Goal: Communication & Community: Ask a question

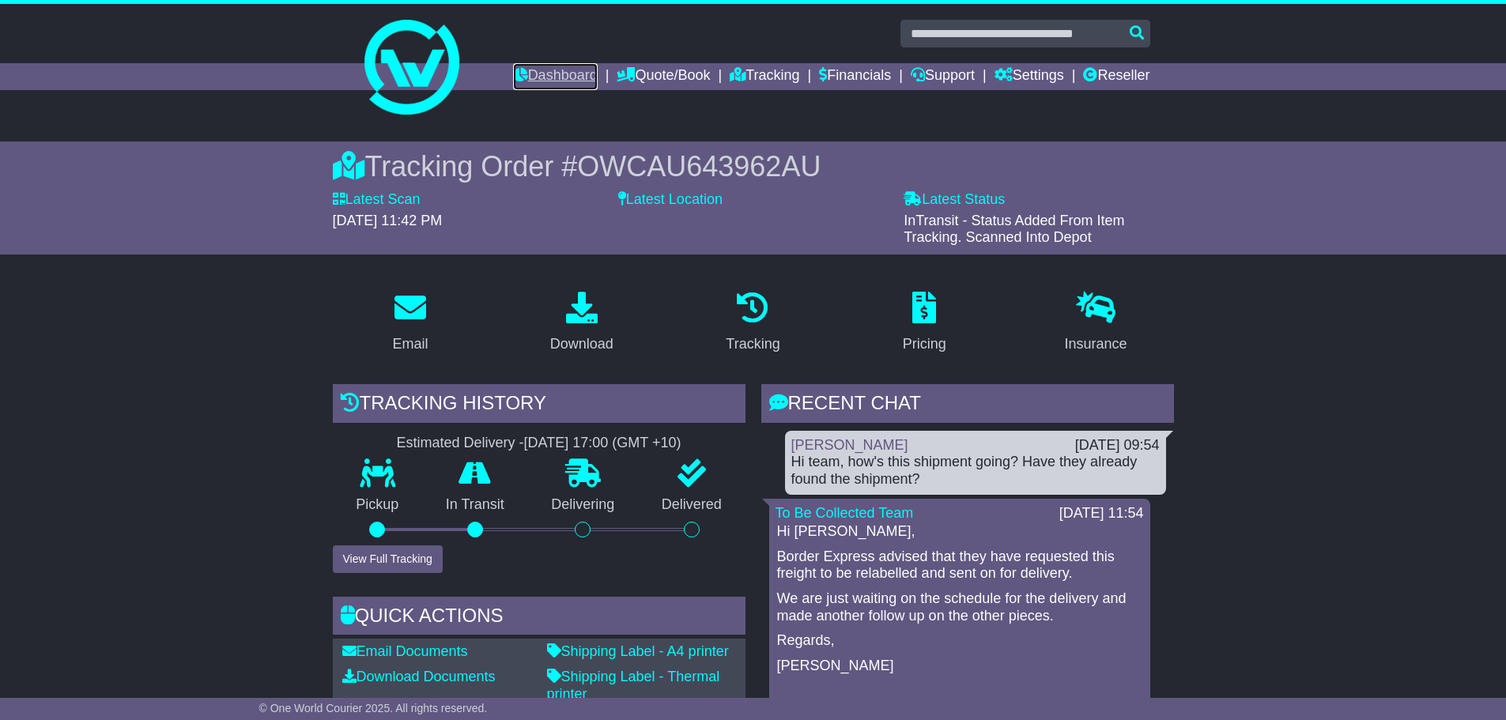
click at [513, 66] on link "Dashboard" at bounding box center [555, 76] width 85 height 27
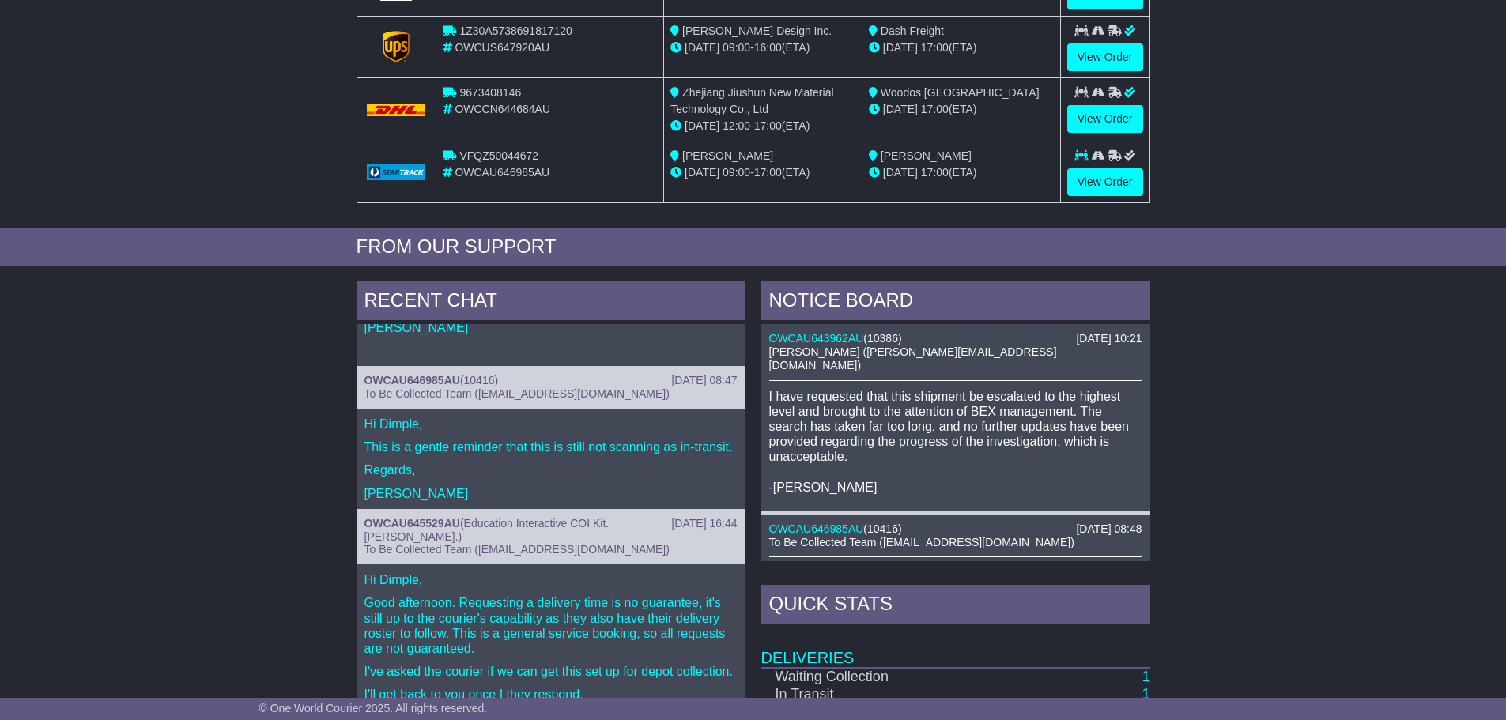
scroll to position [237, 0]
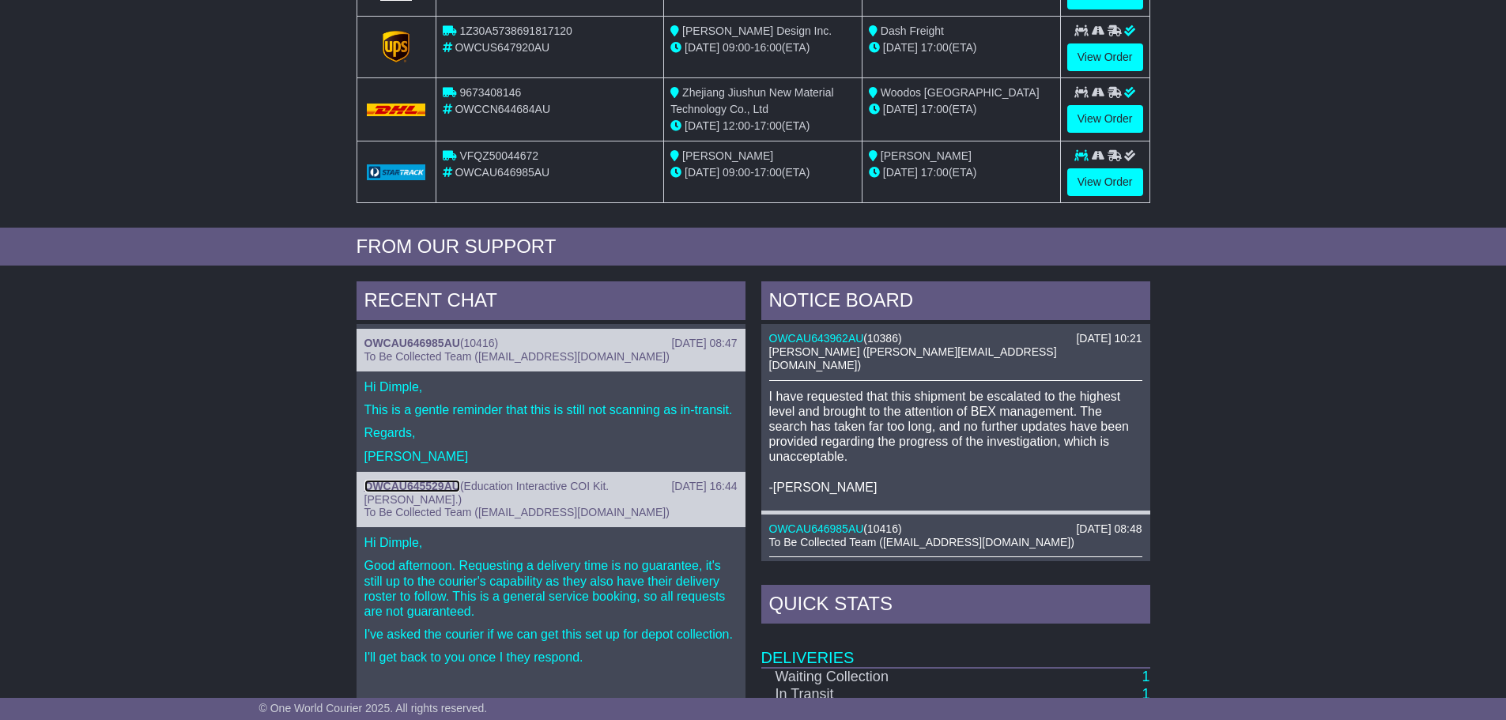
click at [444, 493] on link "OWCAU645529AU" at bounding box center [412, 486] width 96 height 13
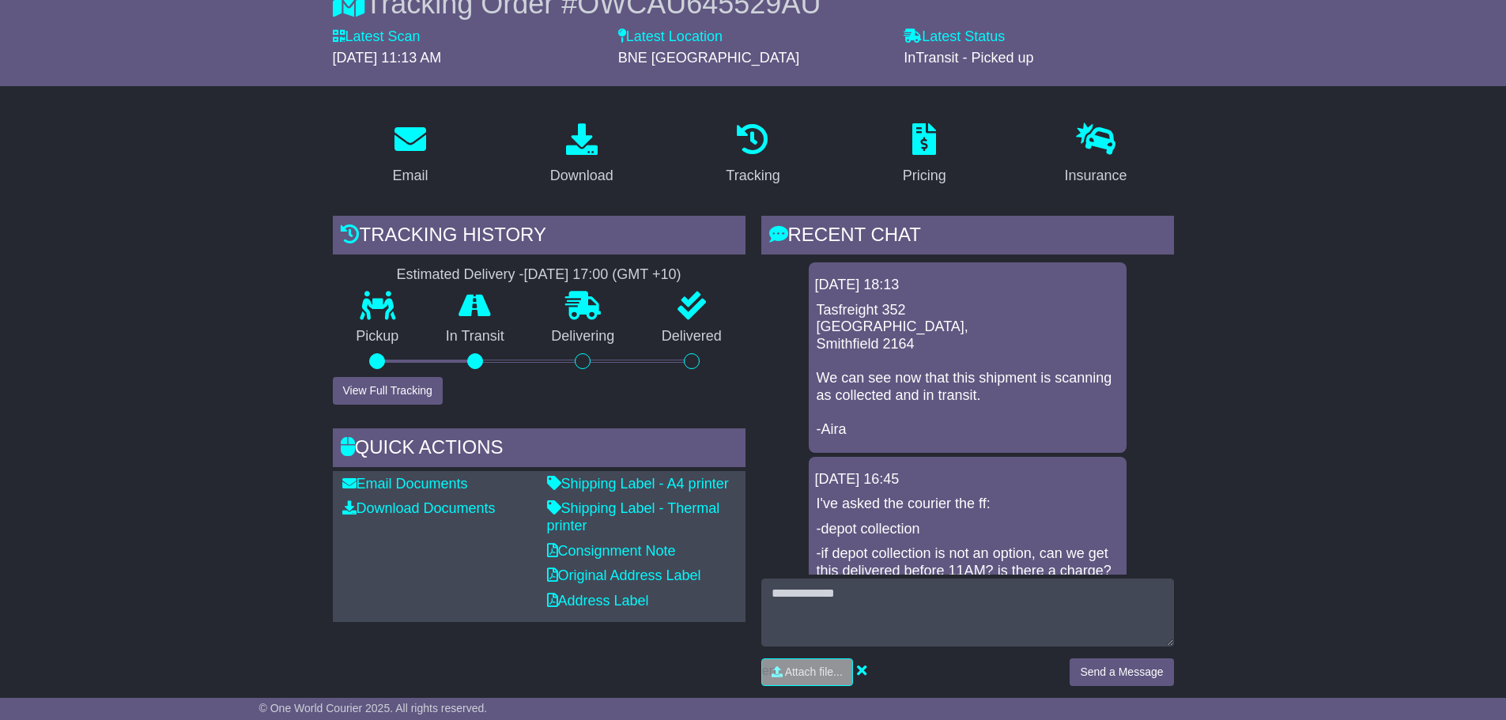
scroll to position [237, 0]
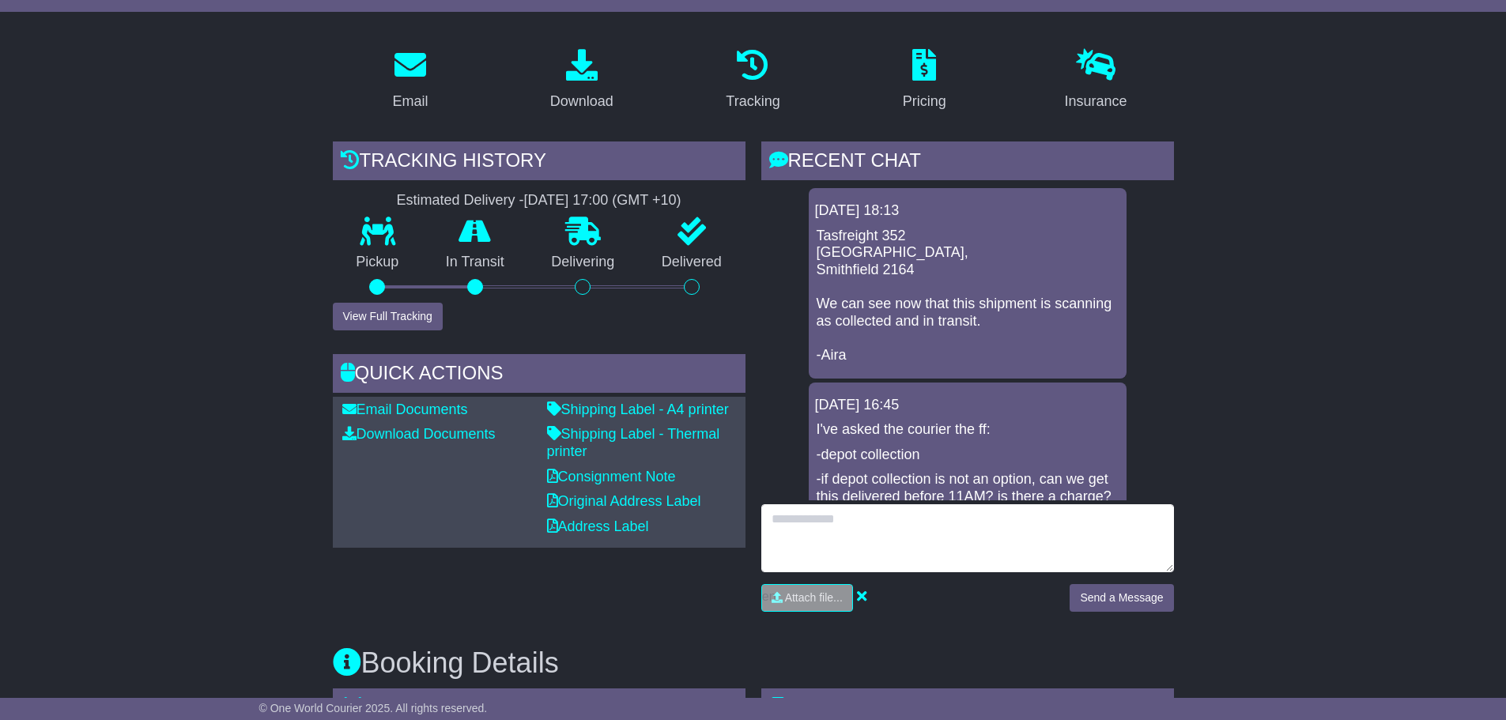
click at [844, 523] on textarea at bounding box center [967, 538] width 413 height 68
type textarea "**********"
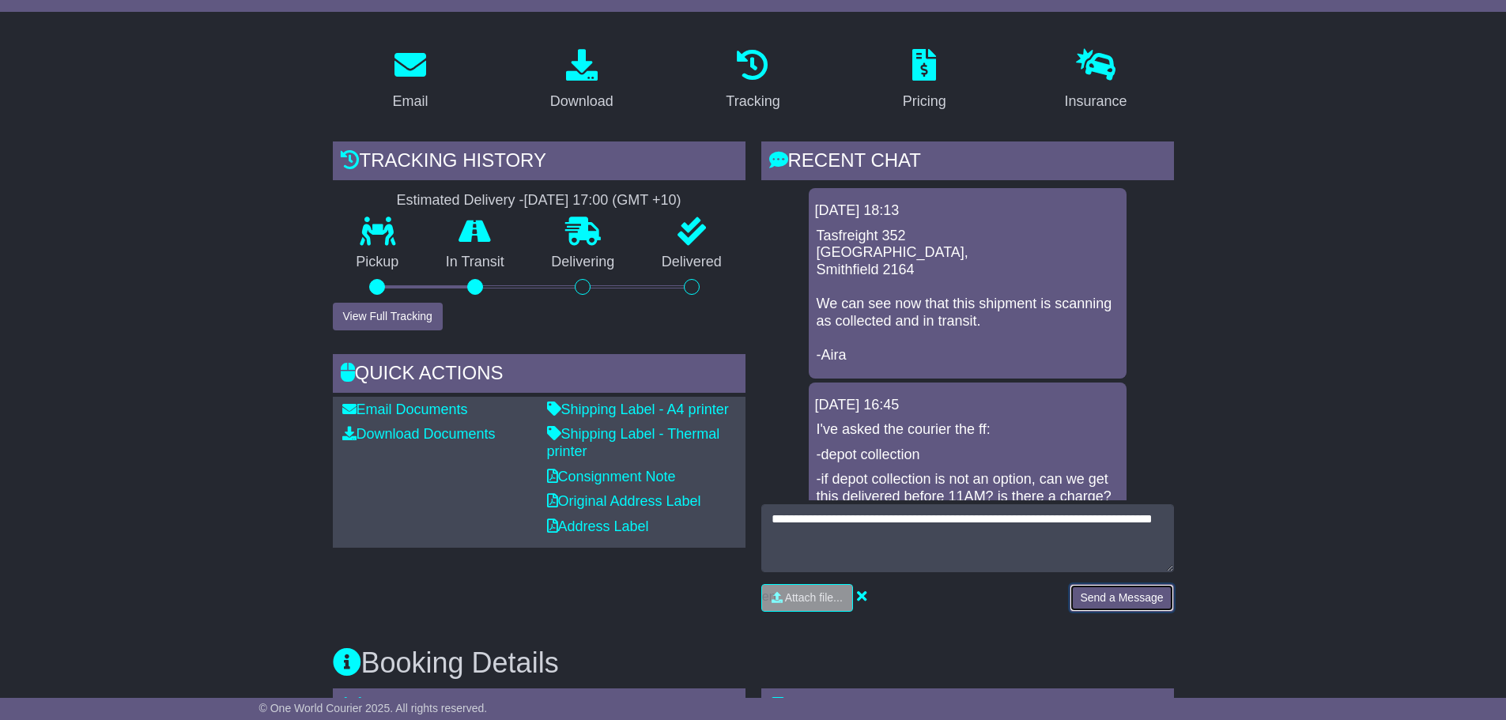
click at [1130, 591] on button "Send a Message" at bounding box center [1122, 598] width 104 height 28
